Goal: Navigation & Orientation: Find specific page/section

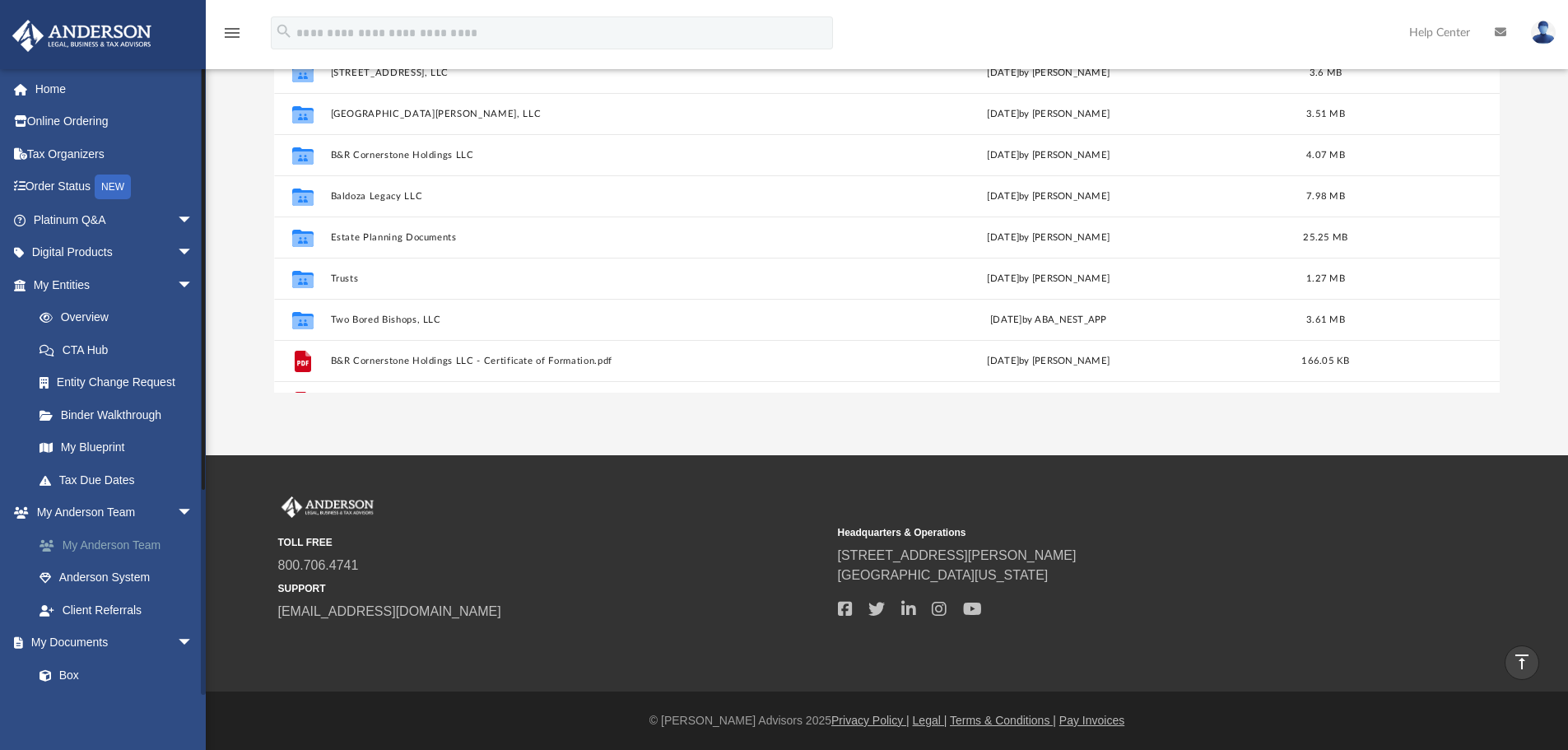
click at [130, 549] on link "My Anderson Team" at bounding box center [120, 546] width 195 height 33
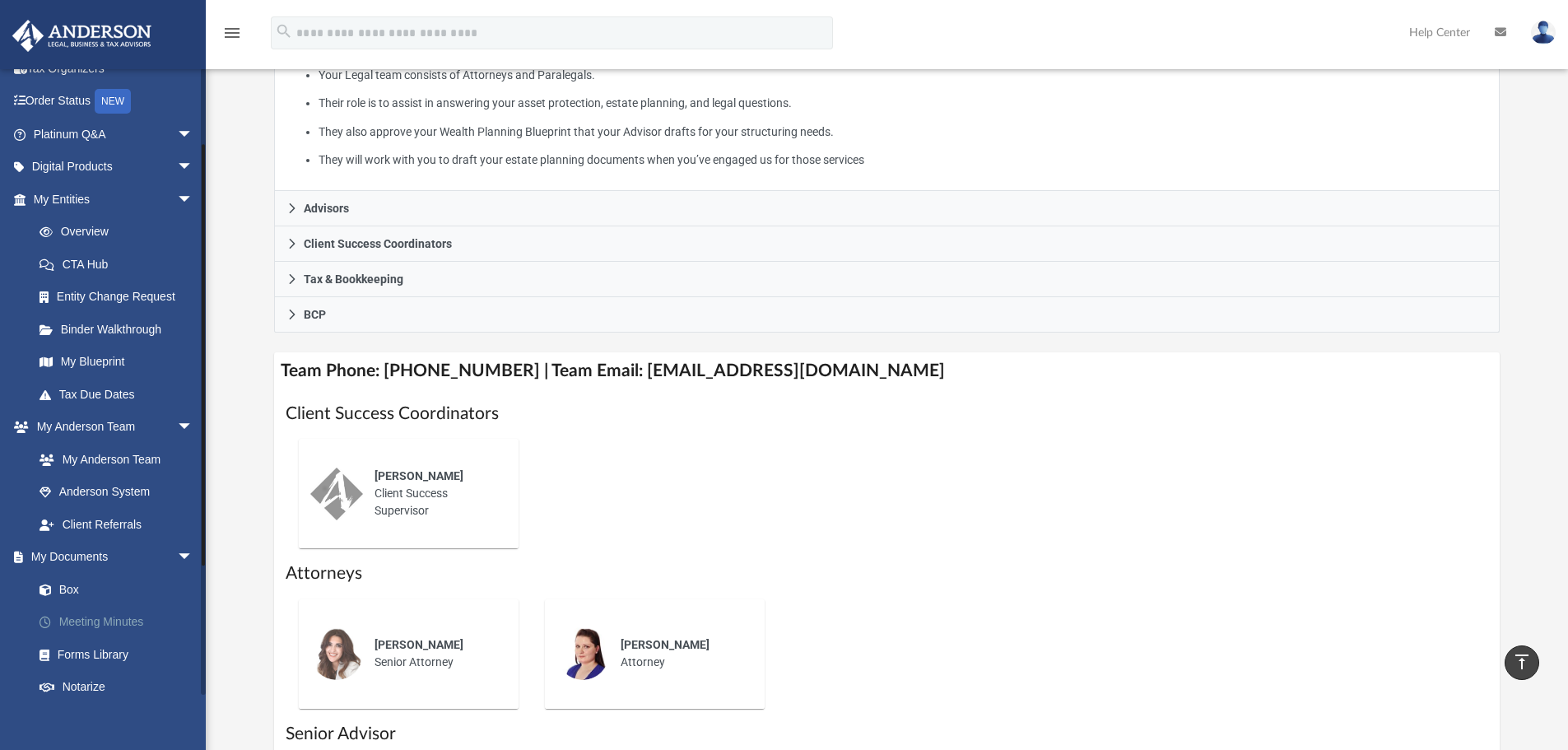
scroll to position [165, 0]
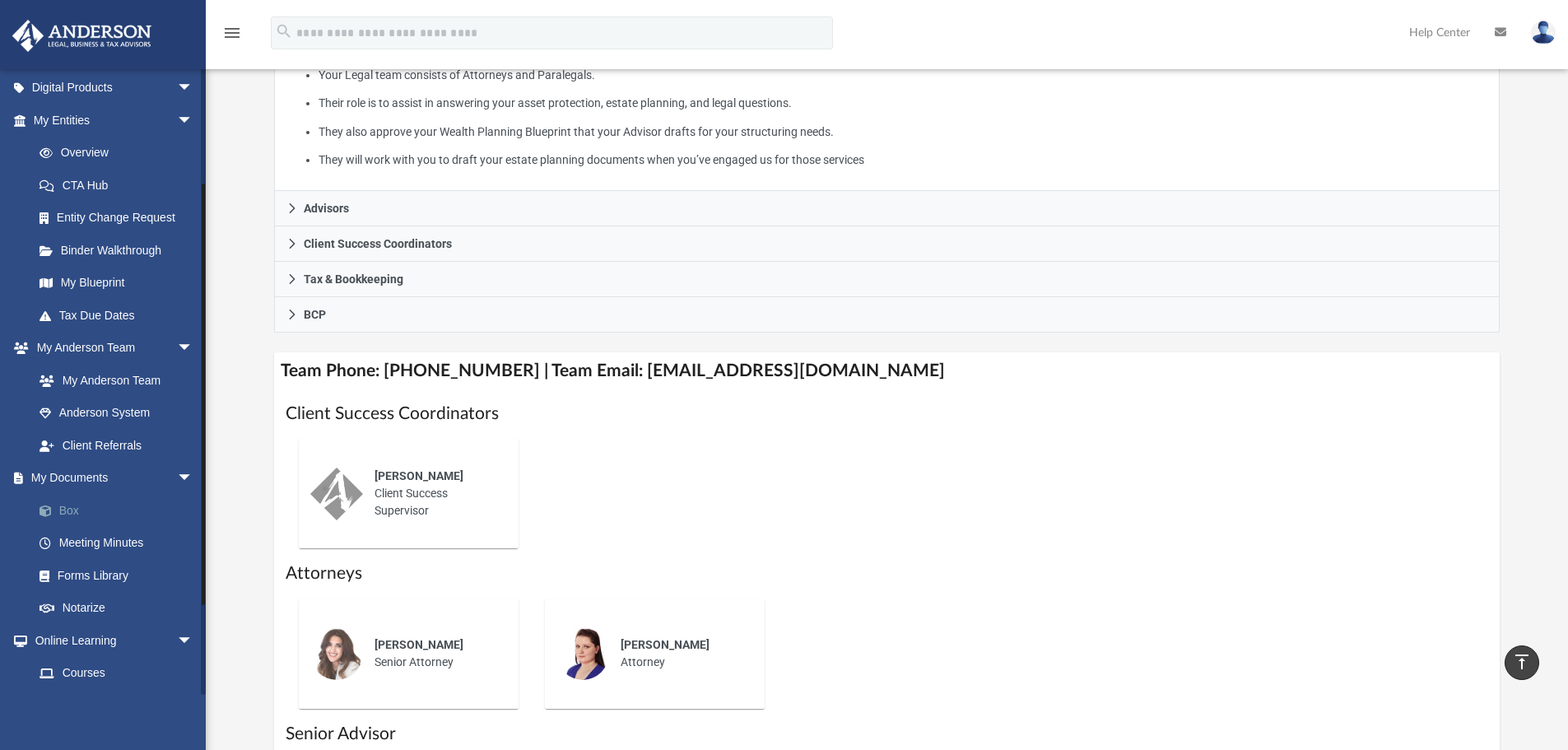
click at [75, 514] on link "Box" at bounding box center [120, 511] width 195 height 33
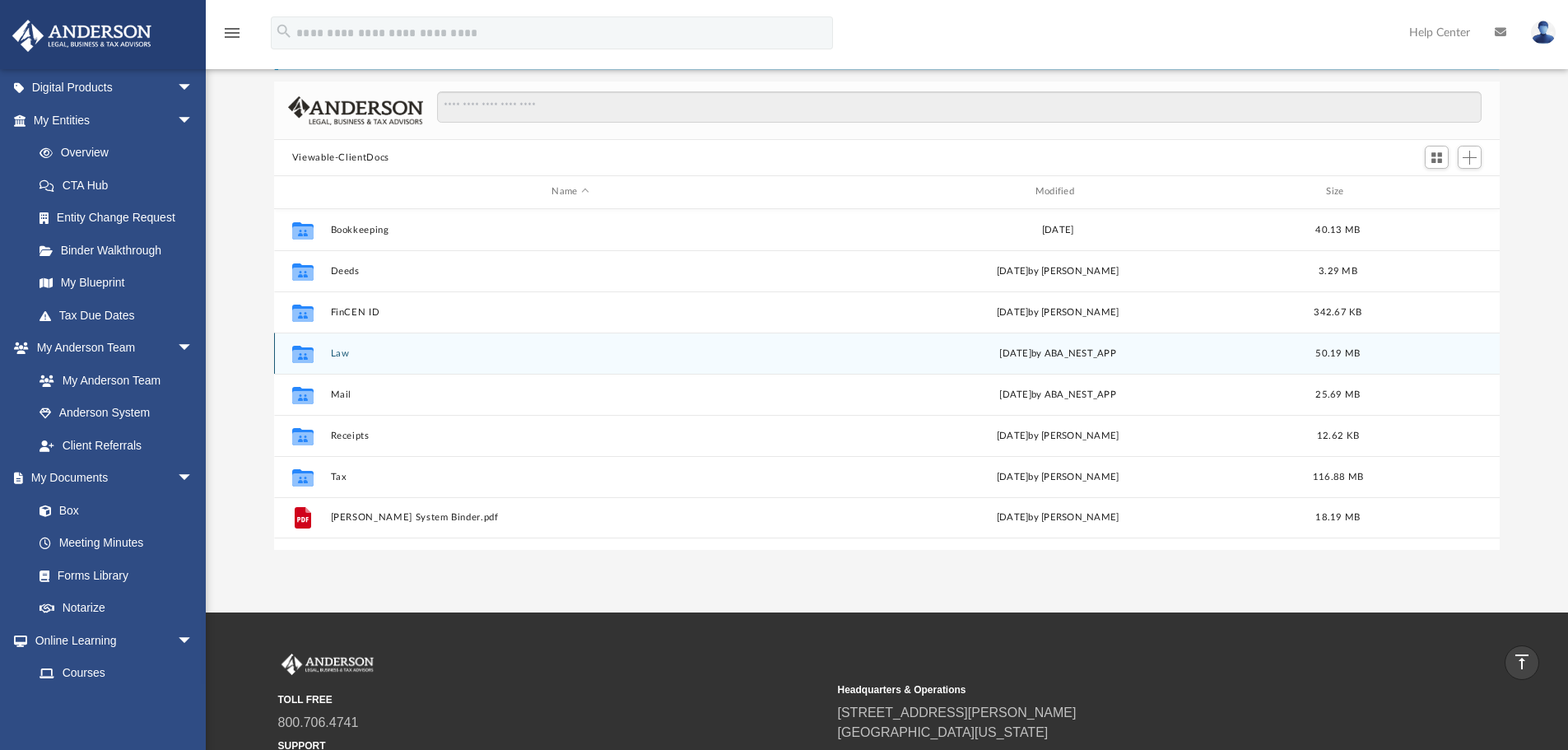
scroll to position [111, 0]
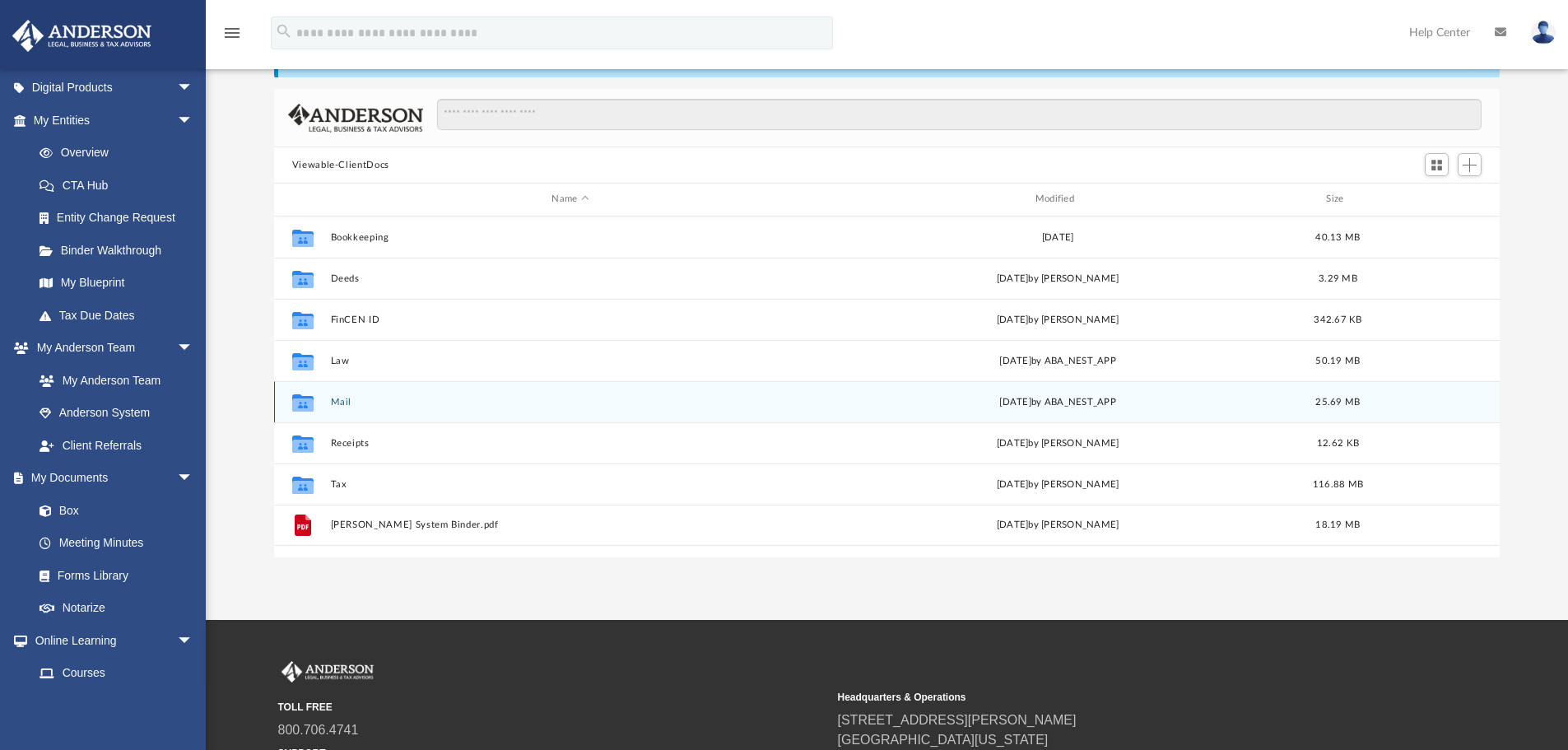
click at [341, 400] on button "Mail" at bounding box center [570, 402] width 480 height 11
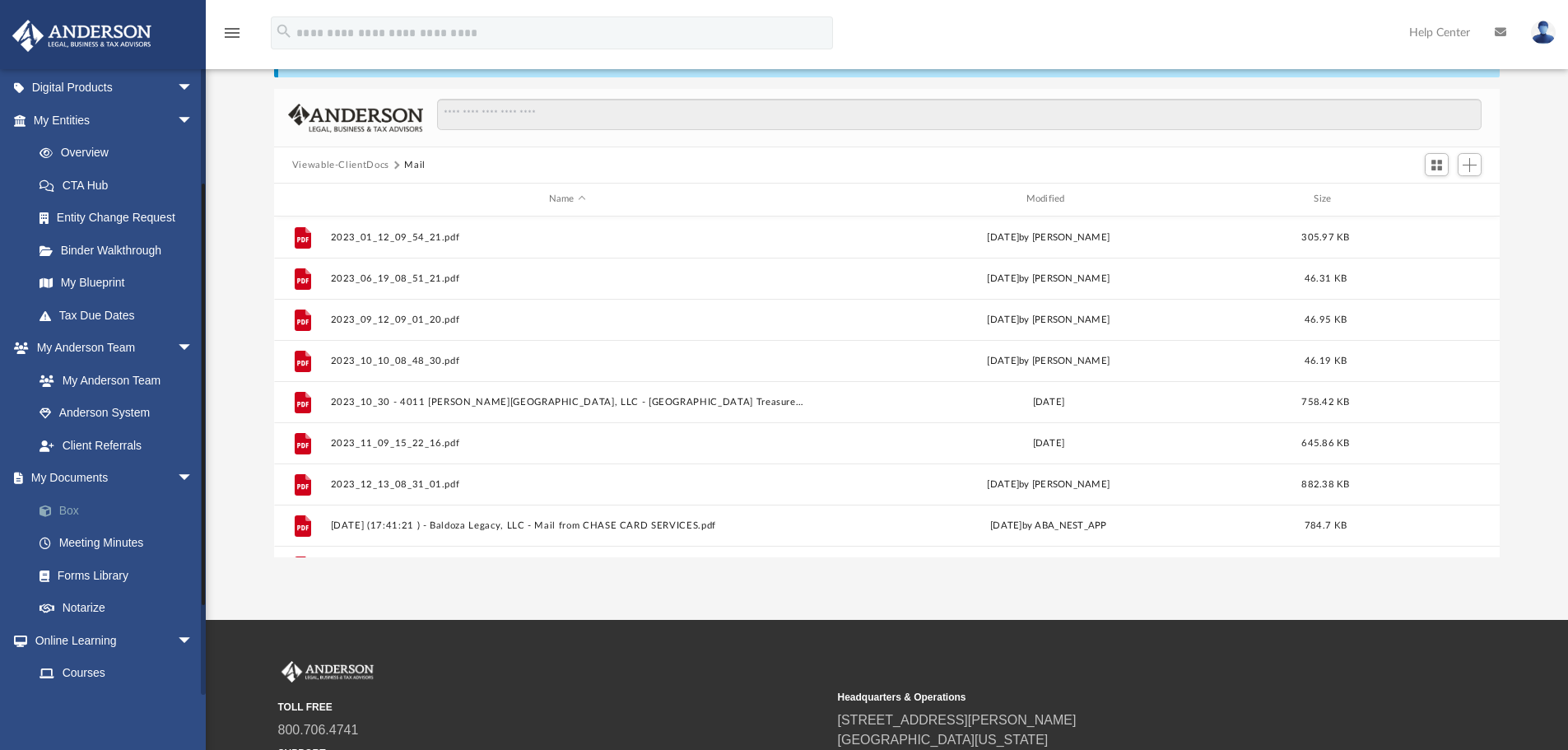
click at [67, 505] on link "Box" at bounding box center [120, 511] width 195 height 33
click at [72, 515] on link "Box" at bounding box center [120, 511] width 195 height 33
click at [71, 508] on link "Box" at bounding box center [120, 511] width 195 height 33
click at [354, 163] on button "Viewable-ClientDocs" at bounding box center [341, 166] width 97 height 15
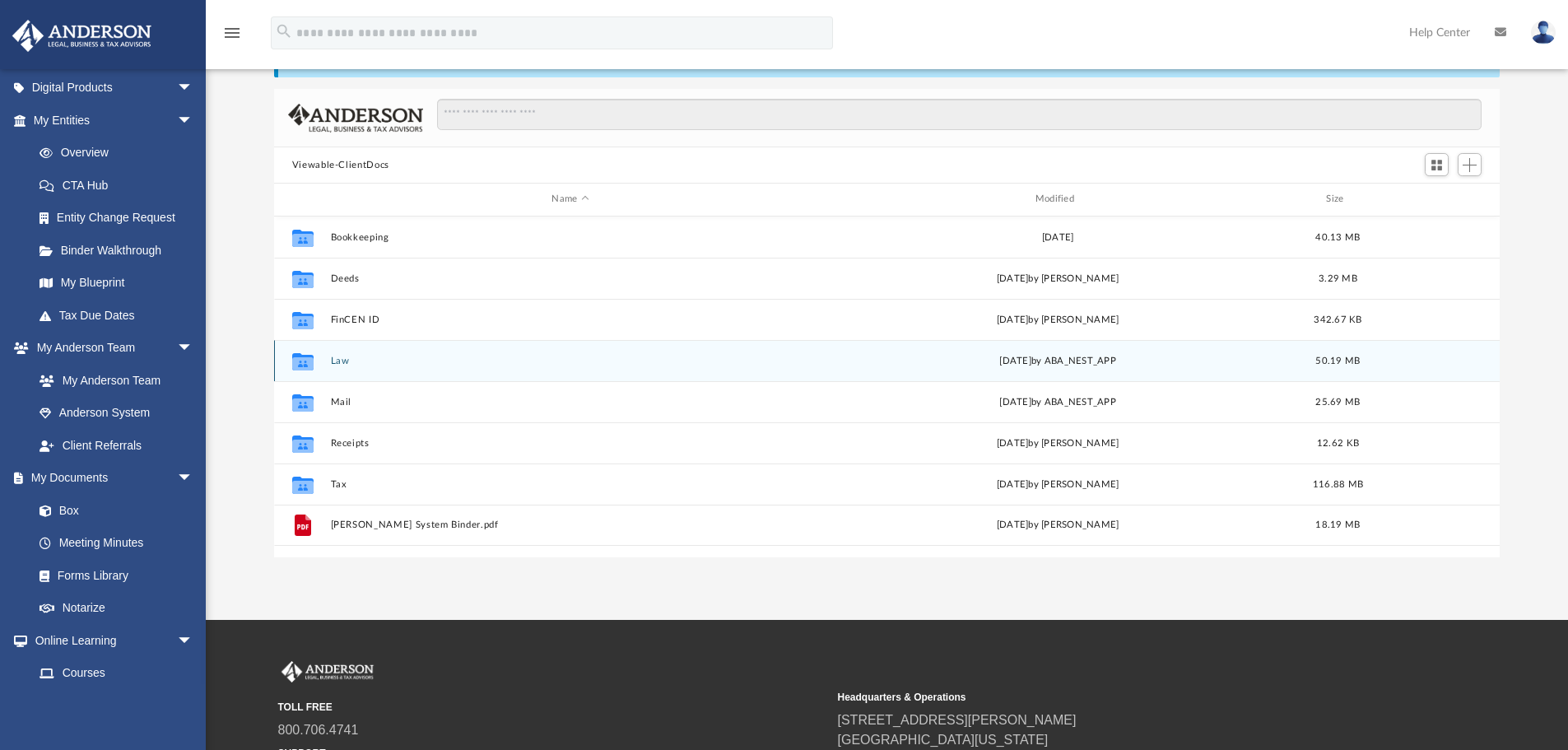
click at [338, 363] on button "Law" at bounding box center [570, 362] width 480 height 11
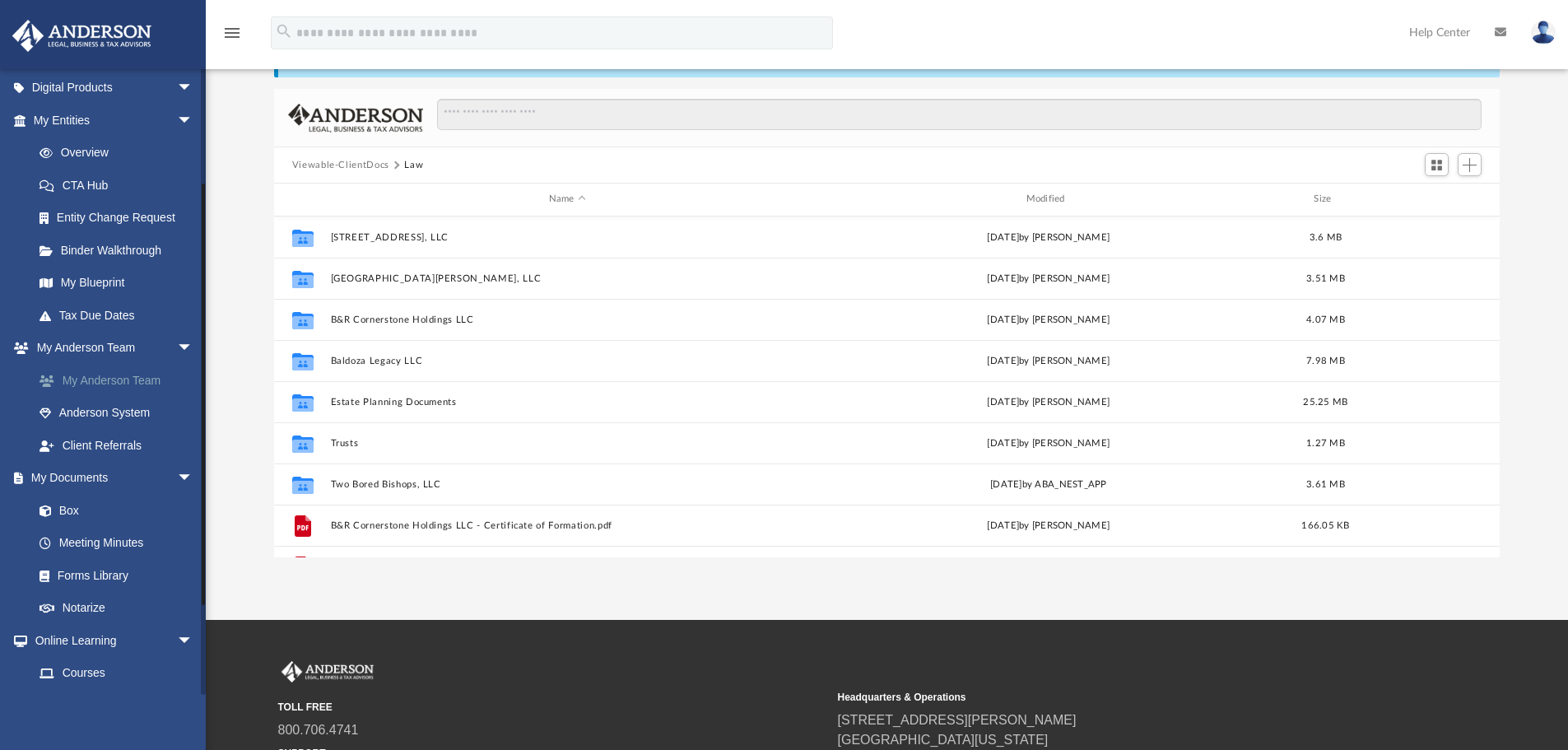
click at [131, 386] on link "My Anderson Team" at bounding box center [120, 381] width 195 height 33
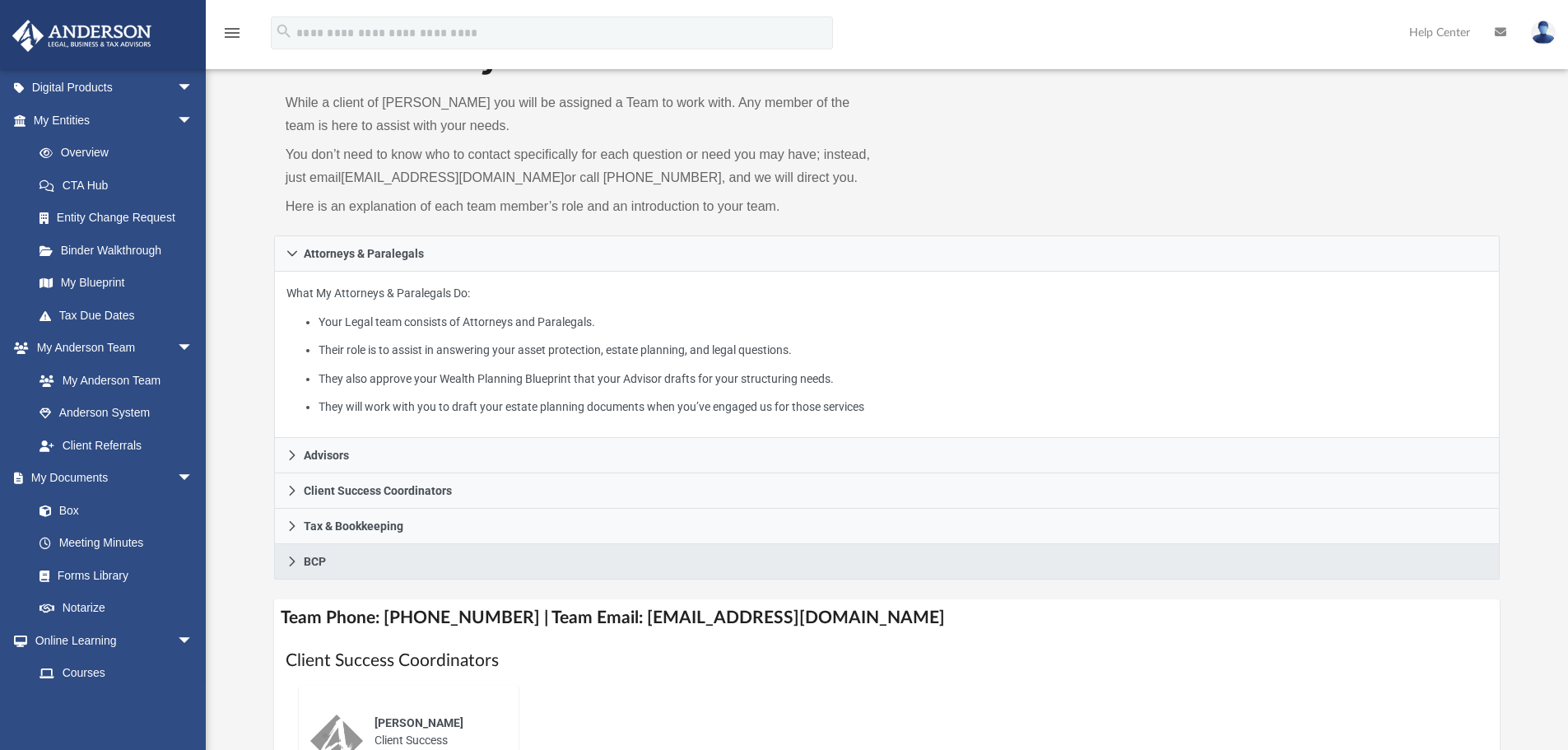
scroll to position [294, 0]
